Goal: Use online tool/utility: Utilize a website feature to perform a specific function

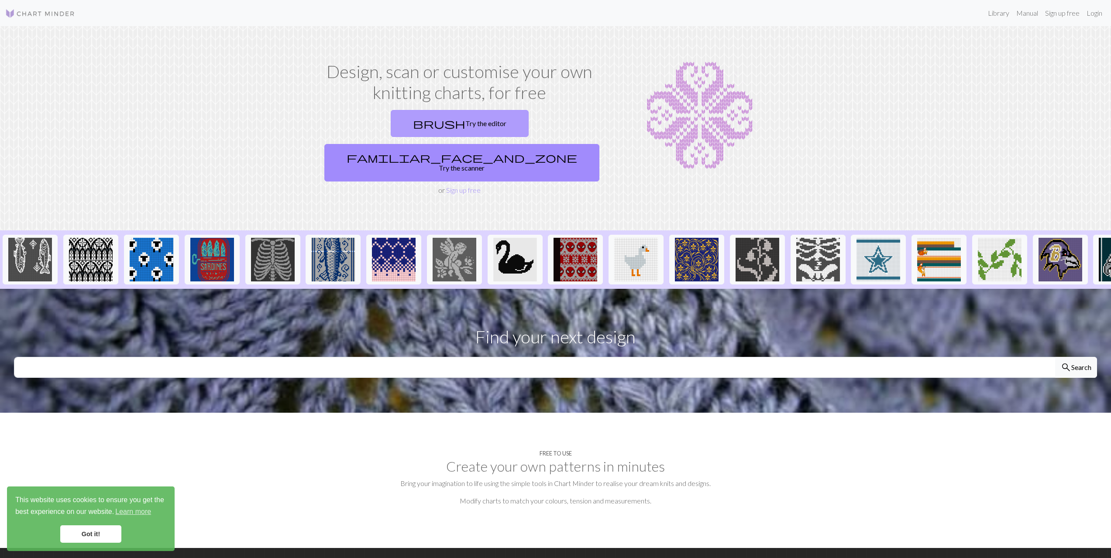
click at [398, 127] on link "brush Try the editor" at bounding box center [460, 123] width 138 height 27
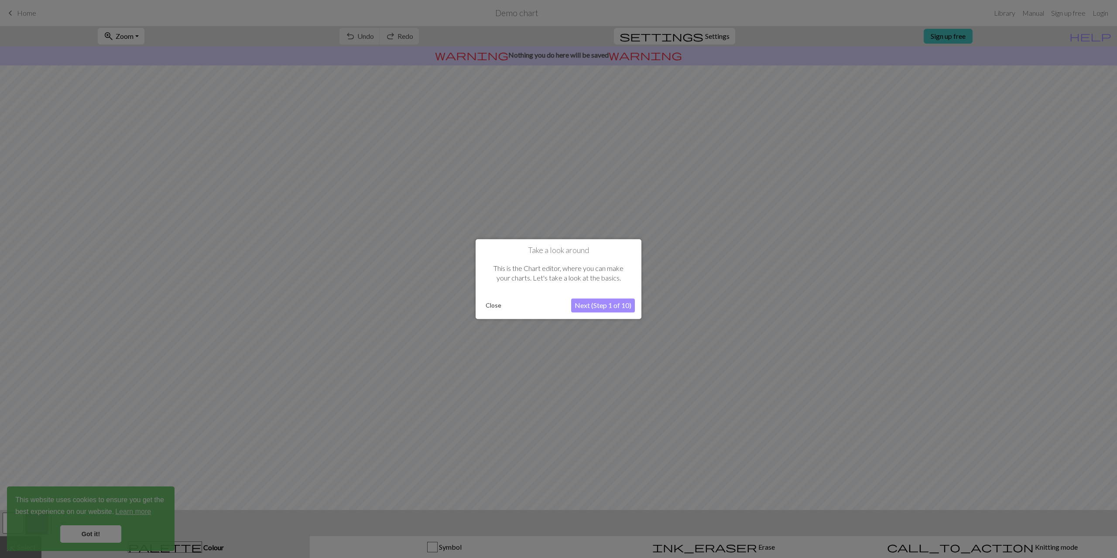
click at [602, 306] on button "Next (Step 1 of 10)" at bounding box center [603, 306] width 64 height 14
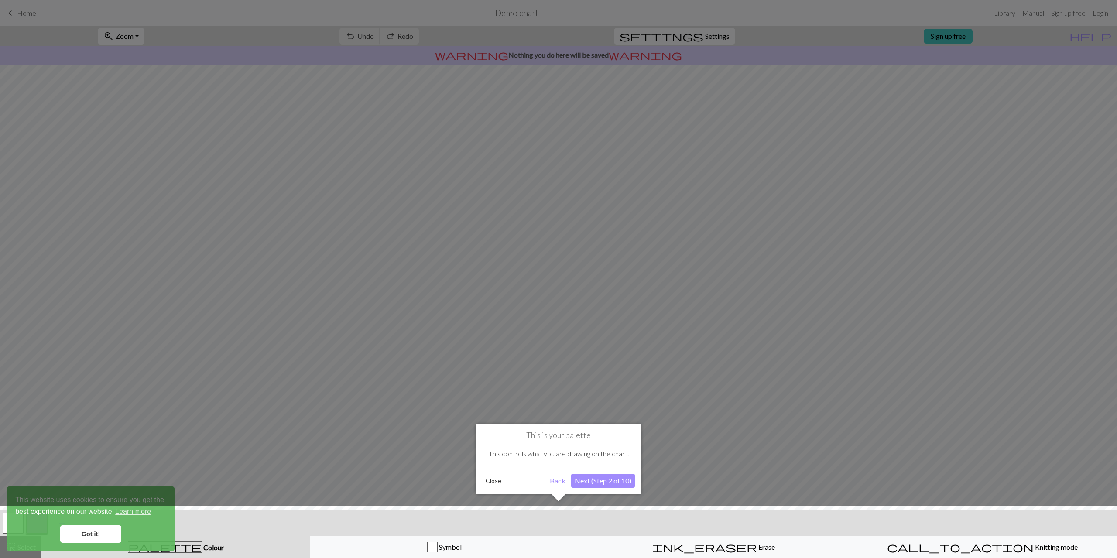
click at [498, 480] on button "Close" at bounding box center [493, 480] width 23 height 13
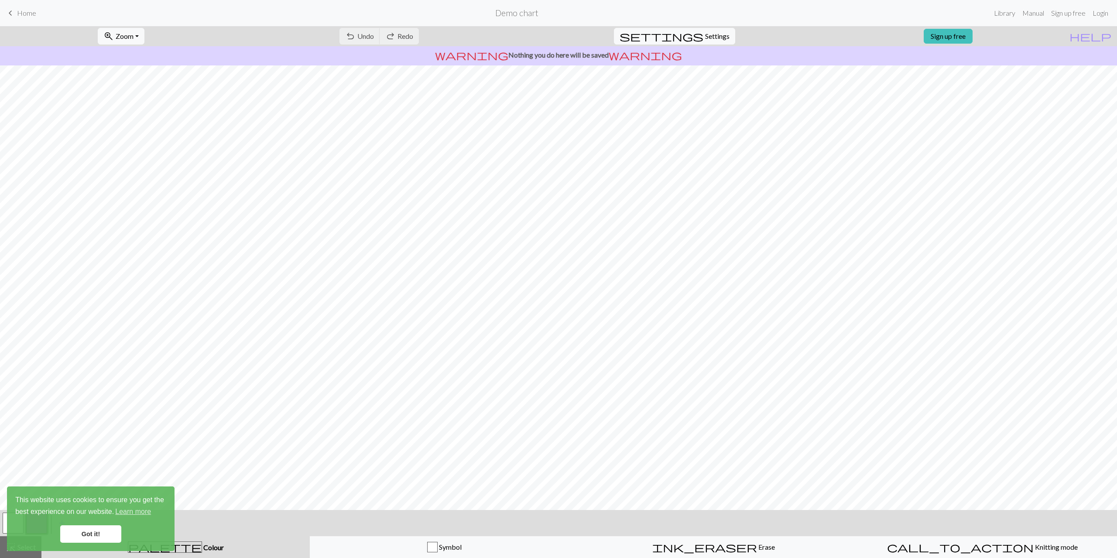
click at [403, 36] on div "undo Undo Undo redo Redo Redo" at bounding box center [379, 36] width 93 height 20
click at [100, 528] on link "Got it!" at bounding box center [90, 533] width 61 height 17
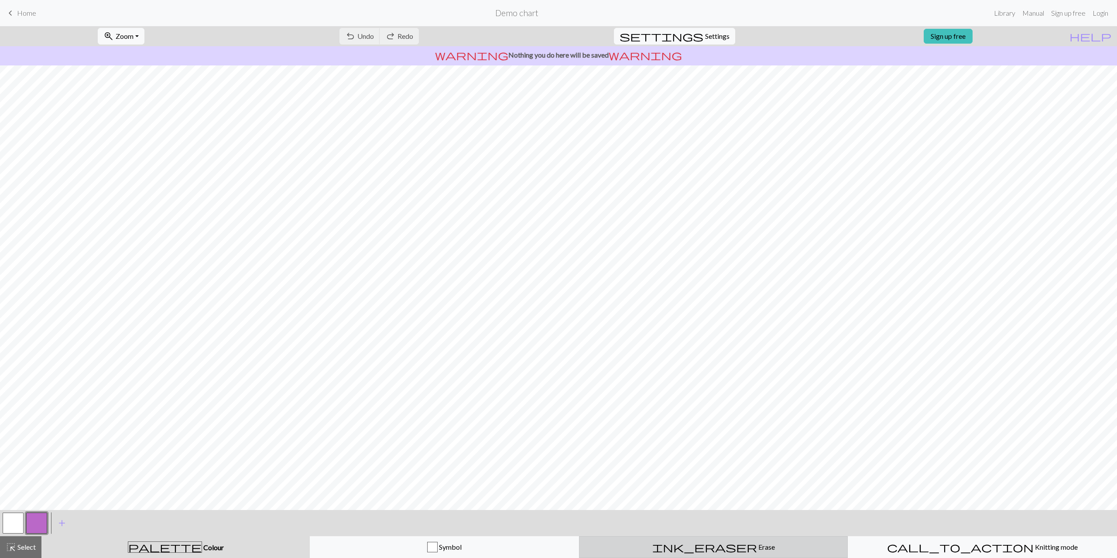
click at [707, 546] on span "ink_eraser" at bounding box center [704, 547] width 105 height 12
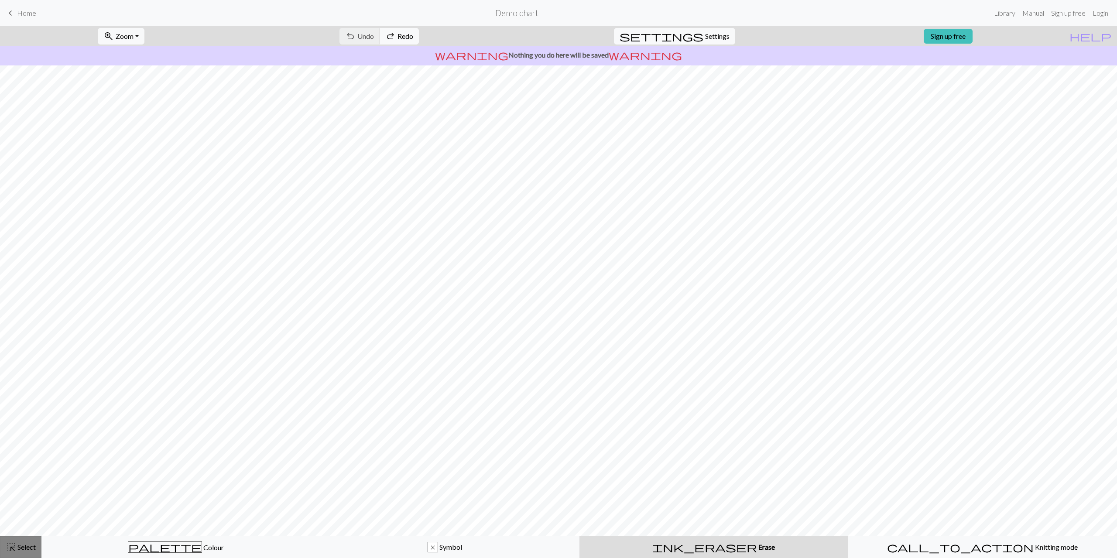
click at [17, 547] on span "Select" at bounding box center [26, 547] width 20 height 8
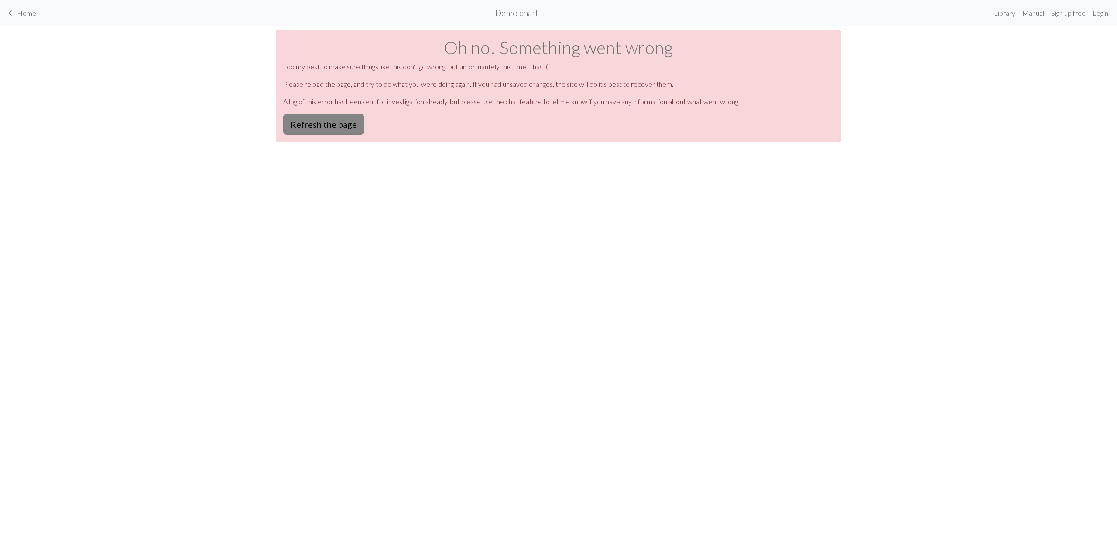
click at [337, 125] on button "Refresh the page" at bounding box center [323, 124] width 81 height 21
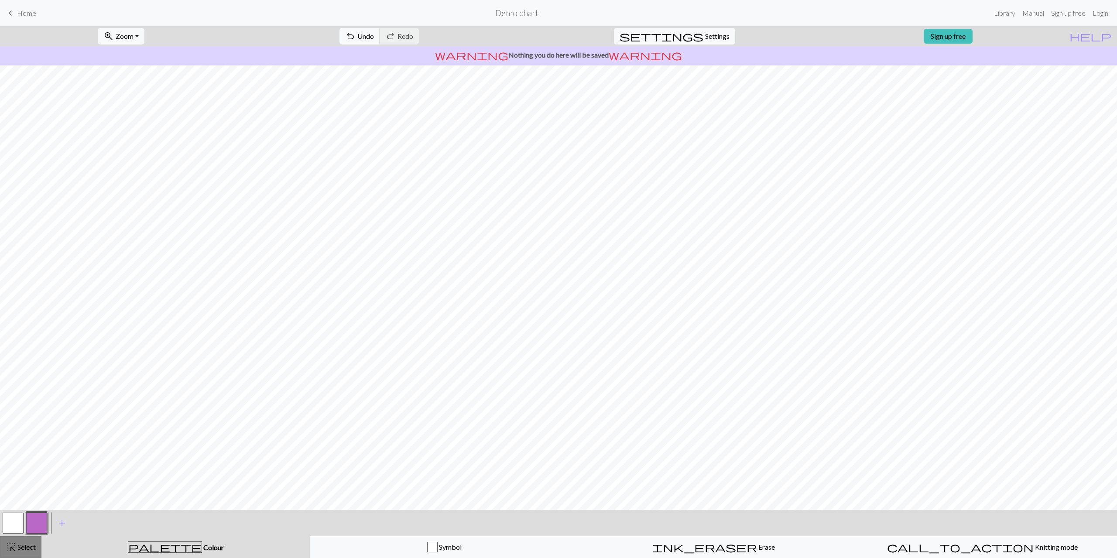
click at [26, 546] on span "Select" at bounding box center [26, 547] width 20 height 8
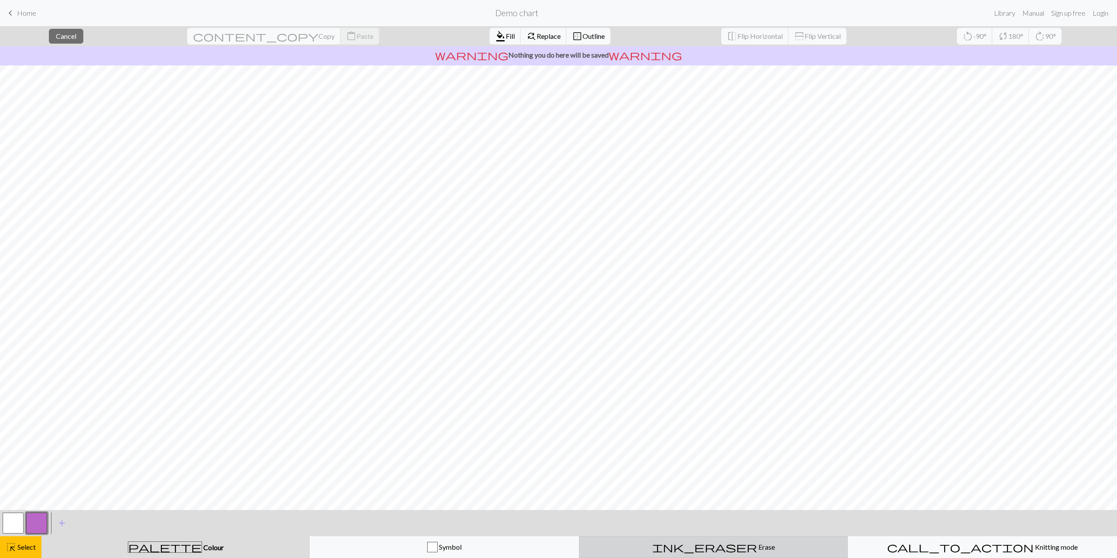
click at [757, 548] on span "Erase" at bounding box center [766, 547] width 18 height 8
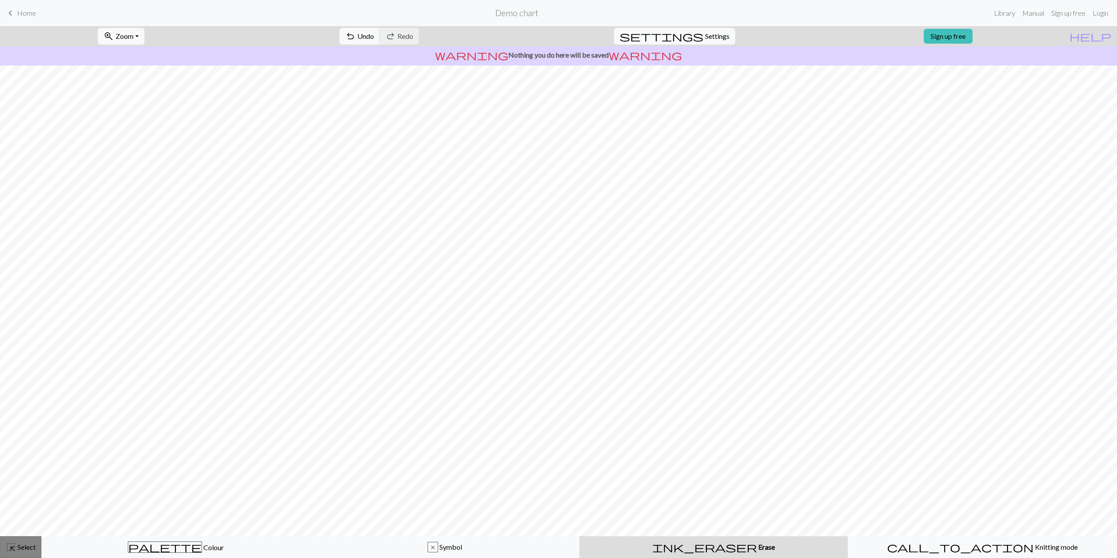
click at [32, 548] on span "Select" at bounding box center [26, 547] width 20 height 8
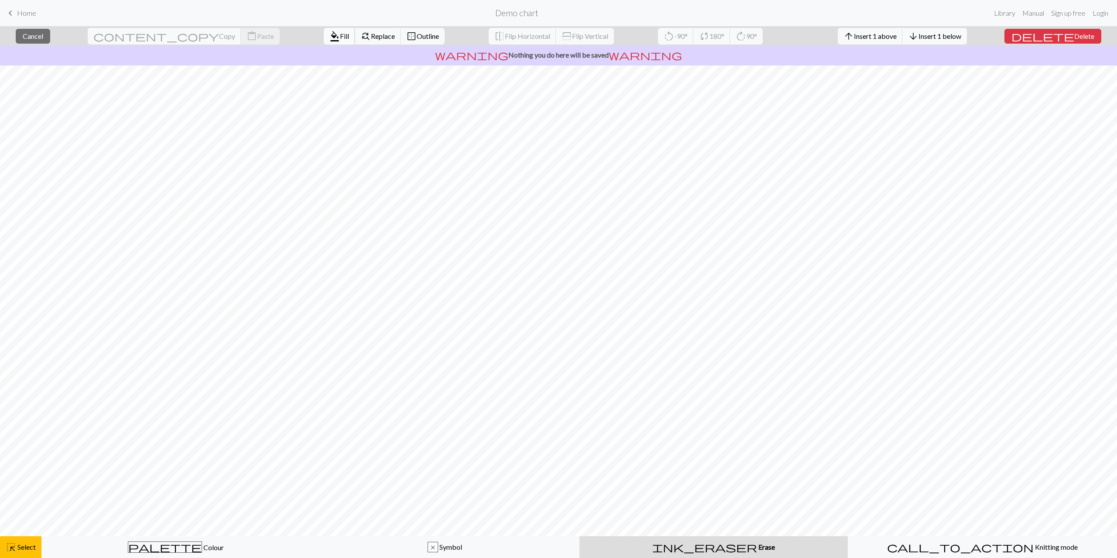
click at [340, 38] on span "Fill" at bounding box center [344, 36] width 9 height 8
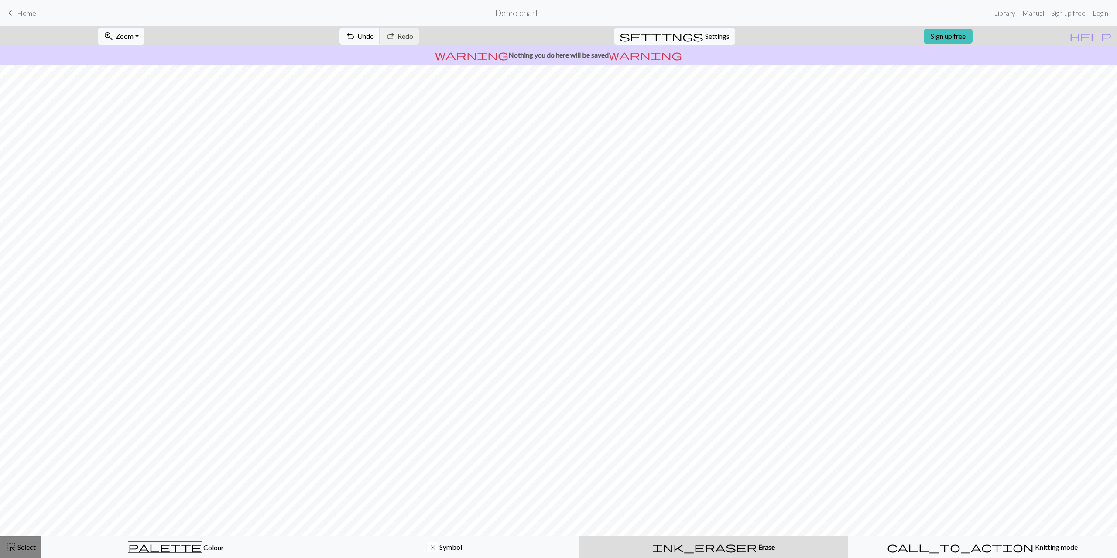
click at [30, 541] on button "highlight_alt Select Select" at bounding box center [20, 547] width 41 height 22
click at [29, 543] on span "Select" at bounding box center [26, 547] width 20 height 8
click at [163, 547] on span "palette" at bounding box center [164, 547] width 73 height 12
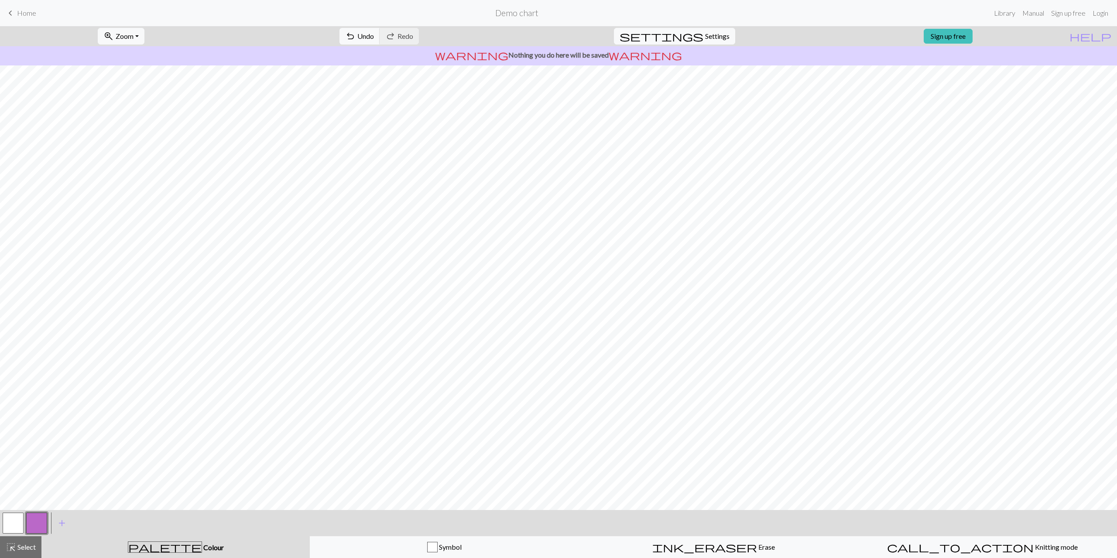
click at [38, 518] on button "button" at bounding box center [36, 523] width 21 height 21
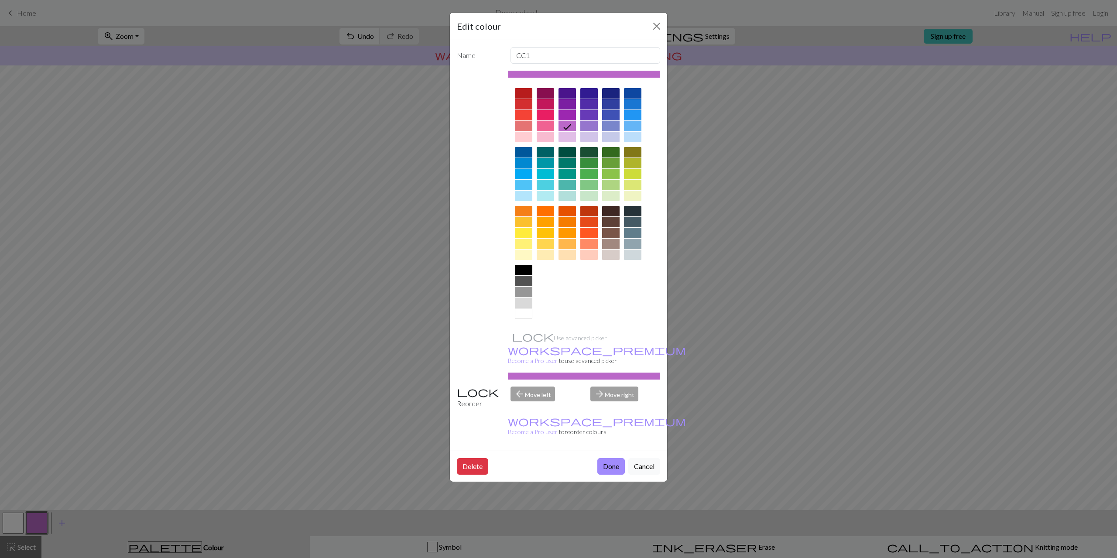
click at [528, 161] on div at bounding box center [523, 163] width 17 height 10
click at [526, 155] on div at bounding box center [523, 152] width 17 height 10
click at [388, 413] on div "Edit colour Name CC1 Use advanced picker workspace_premium Become a Pro user to…" at bounding box center [558, 279] width 1117 height 558
